Goal: Task Accomplishment & Management: Use online tool/utility

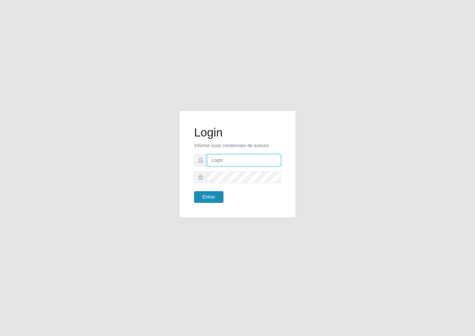
type input "janaina@iwof"
click at [211, 195] on button "Entrar" at bounding box center [208, 197] width 29 height 12
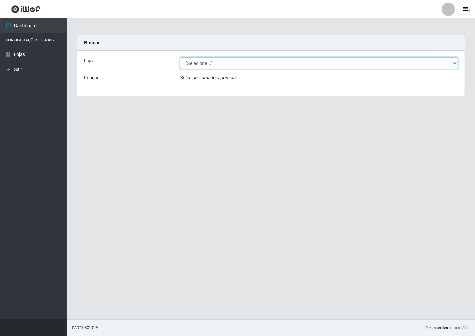
click at [455, 62] on select "[Selecione...] Minimercado Filezão" at bounding box center [319, 63] width 278 height 12
select select "204"
click at [180, 57] on select "[Selecione...] Minimercado Filezão" at bounding box center [319, 63] width 278 height 12
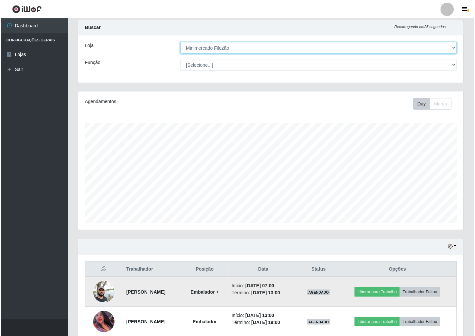
scroll to position [37, 0]
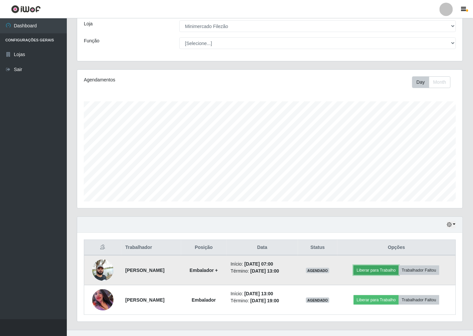
click at [378, 271] on button "Liberar para Trabalho" at bounding box center [375, 270] width 45 height 9
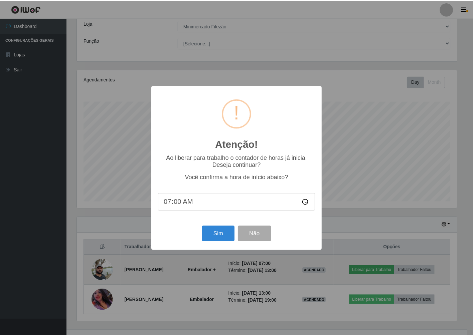
scroll to position [138, 381]
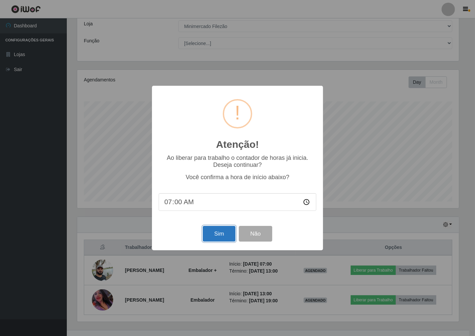
click at [215, 236] on button "Sim" at bounding box center [219, 234] width 32 height 16
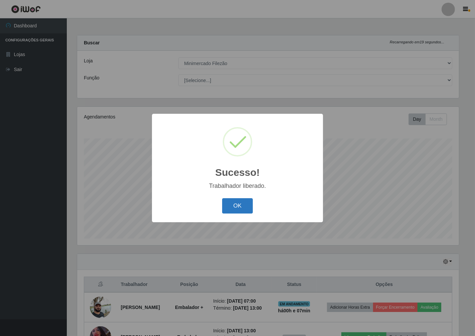
click at [236, 206] on button "OK" at bounding box center [237, 206] width 31 height 16
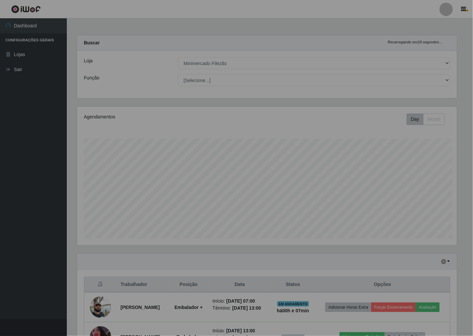
scroll to position [138, 385]
